Goal: Task Accomplishment & Management: Manage account settings

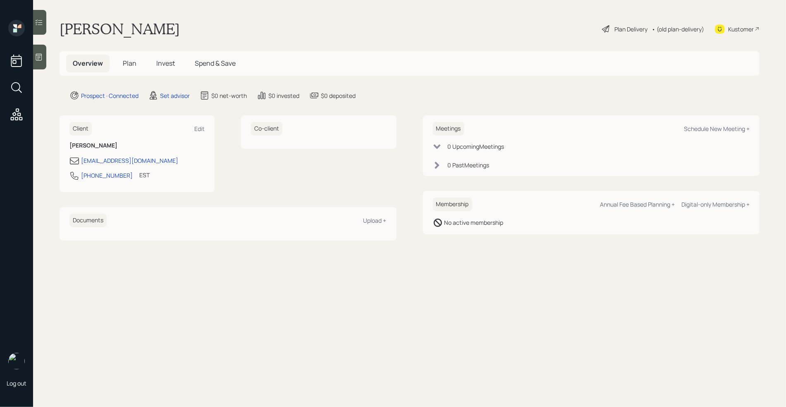
click at [42, 59] on icon at bounding box center [39, 57] width 8 height 8
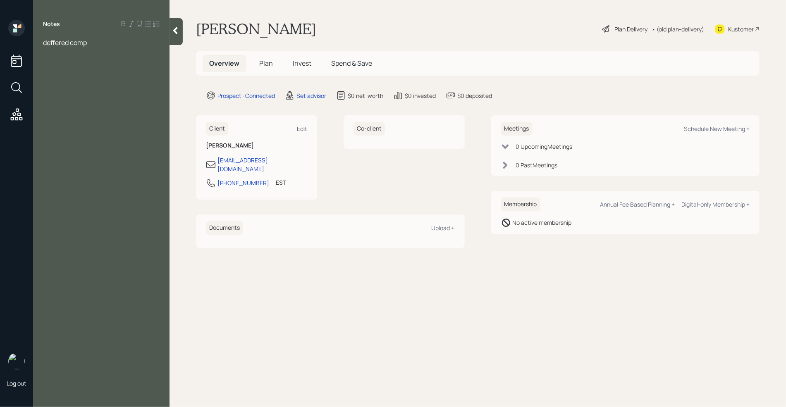
click at [43, 43] on span "deffered comp" at bounding box center [65, 42] width 44 height 9
click at [48, 62] on div at bounding box center [101, 60] width 117 height 9
click at [51, 61] on span "Asets" at bounding box center [51, 60] width 17 height 9
click at [92, 70] on div "deferred comp" at bounding box center [101, 69] width 117 height 9
click at [103, 109] on div "SS- will look into" at bounding box center [101, 106] width 117 height 9
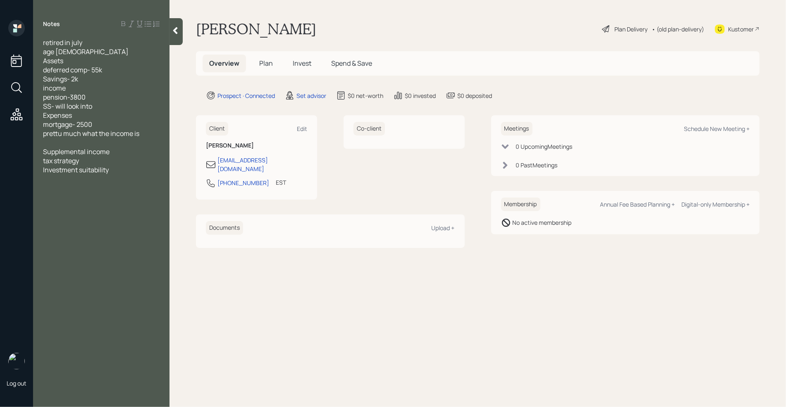
click at [78, 144] on div at bounding box center [101, 142] width 117 height 9
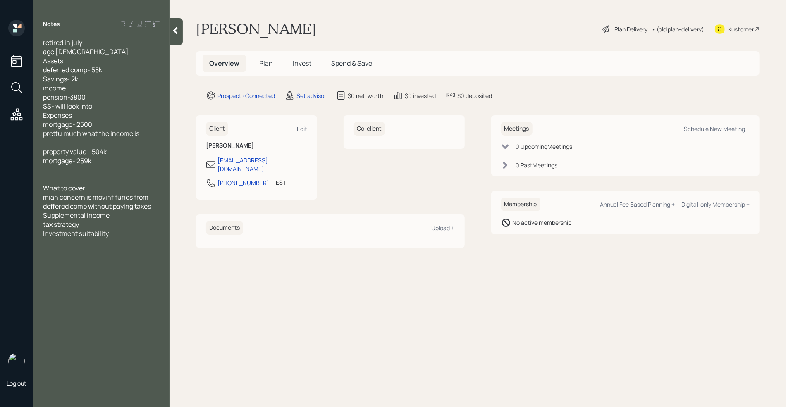
click at [112, 198] on span "mian concern is movinf funds from deffered comp without paying taxes" at bounding box center [97, 202] width 108 height 18
click at [86, 44] on div "retired in july" at bounding box center [101, 42] width 117 height 9
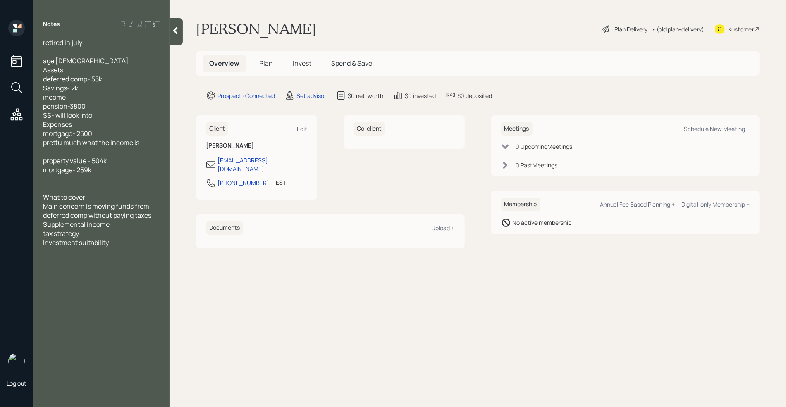
click at [112, 244] on div "Investment suitability" at bounding box center [101, 242] width 117 height 9
click at [119, 241] on div "Investment suitability" at bounding box center [101, 242] width 117 height 9
click at [149, 282] on div "Do some work on the house" at bounding box center [101, 278] width 117 height 9
click at [231, 289] on main "[PERSON_NAME] Plan Delivery • (old plan-delivery) Kustomer Overview Plan Invest…" at bounding box center [477, 203] width 616 height 407
click at [700, 132] on div "Schedule New Meeting +" at bounding box center [716, 129] width 66 height 8
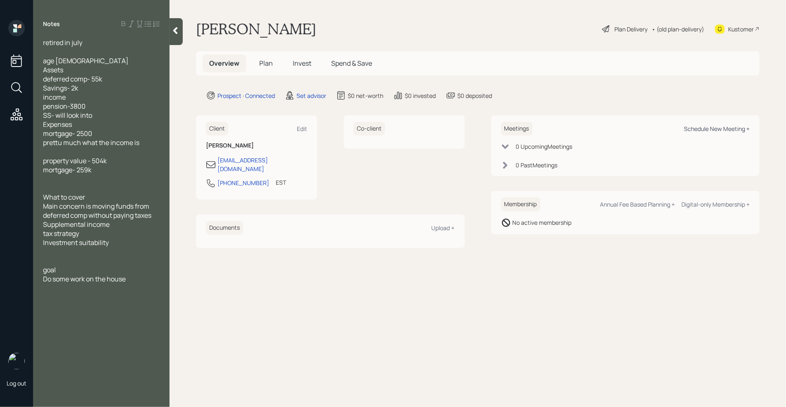
select select "round-[PERSON_NAME]"
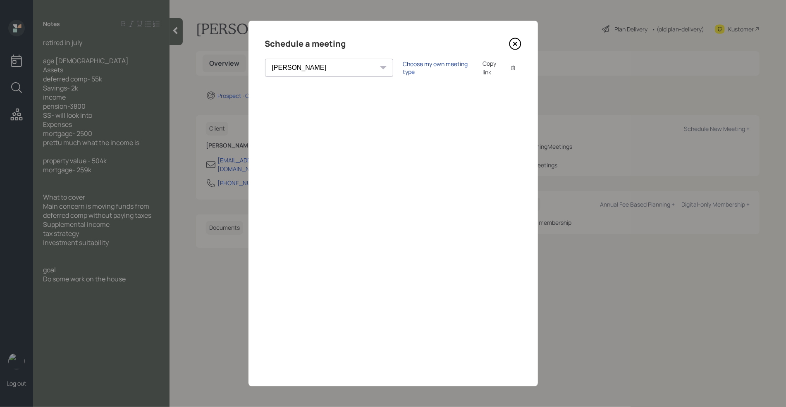
click at [403, 65] on div "Choose my own meeting type" at bounding box center [437, 68] width 69 height 16
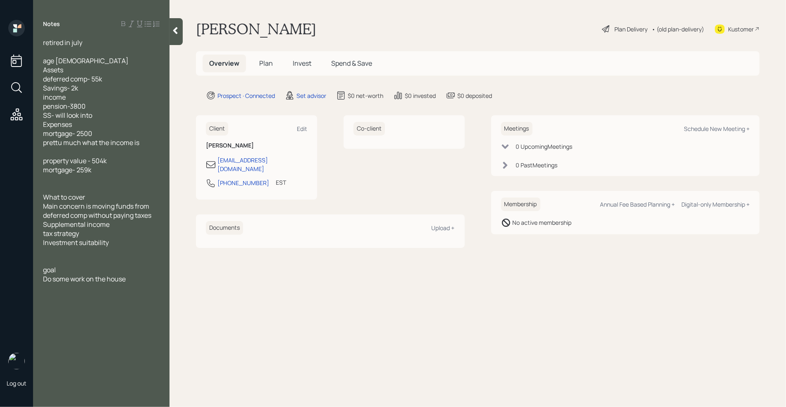
click at [139, 285] on div at bounding box center [101, 287] width 117 height 9
click at [85, 263] on div at bounding box center [101, 260] width 117 height 9
click at [174, 35] on div at bounding box center [175, 31] width 13 height 27
